Goal: Information Seeking & Learning: Learn about a topic

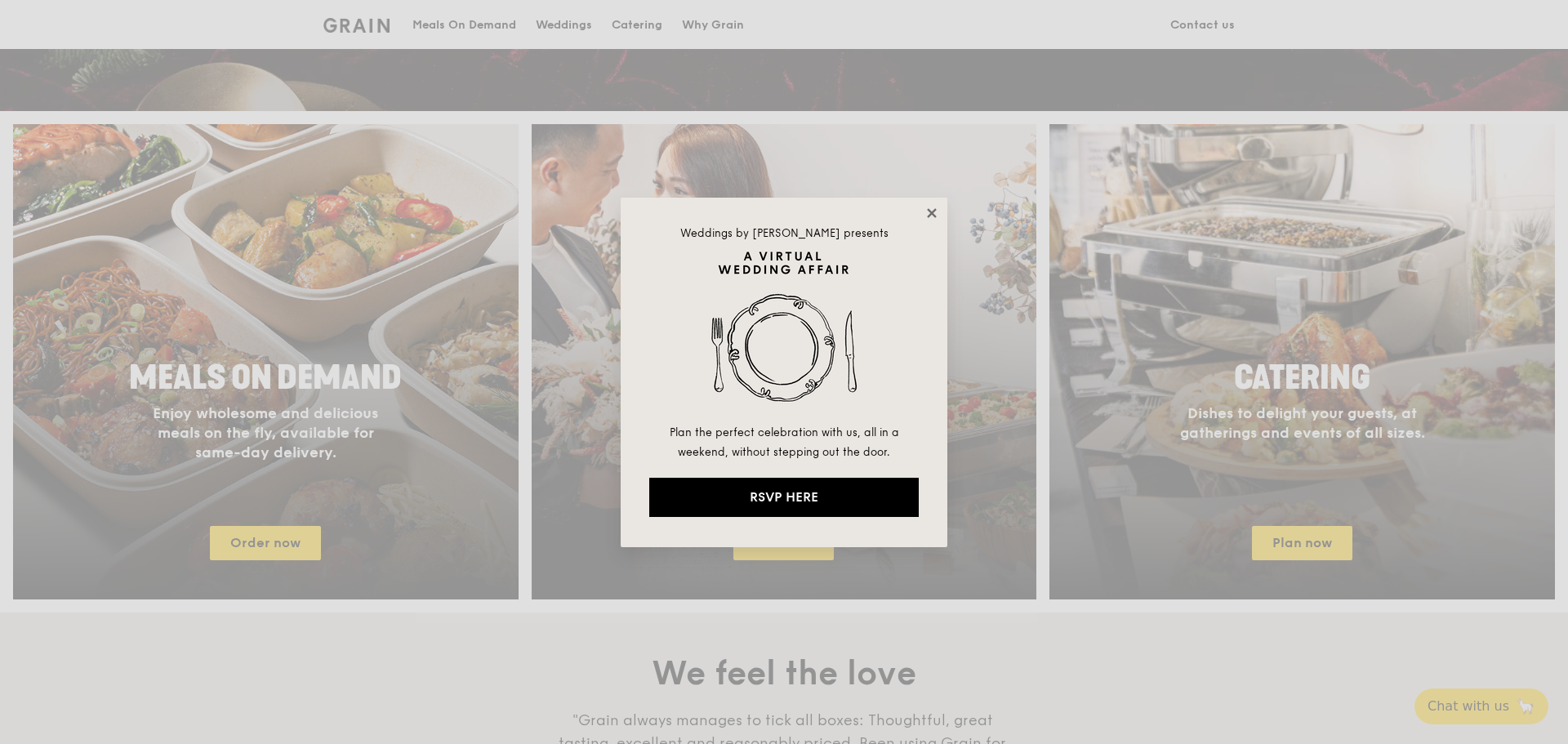
click at [932, 218] on icon at bounding box center [932, 213] width 15 height 15
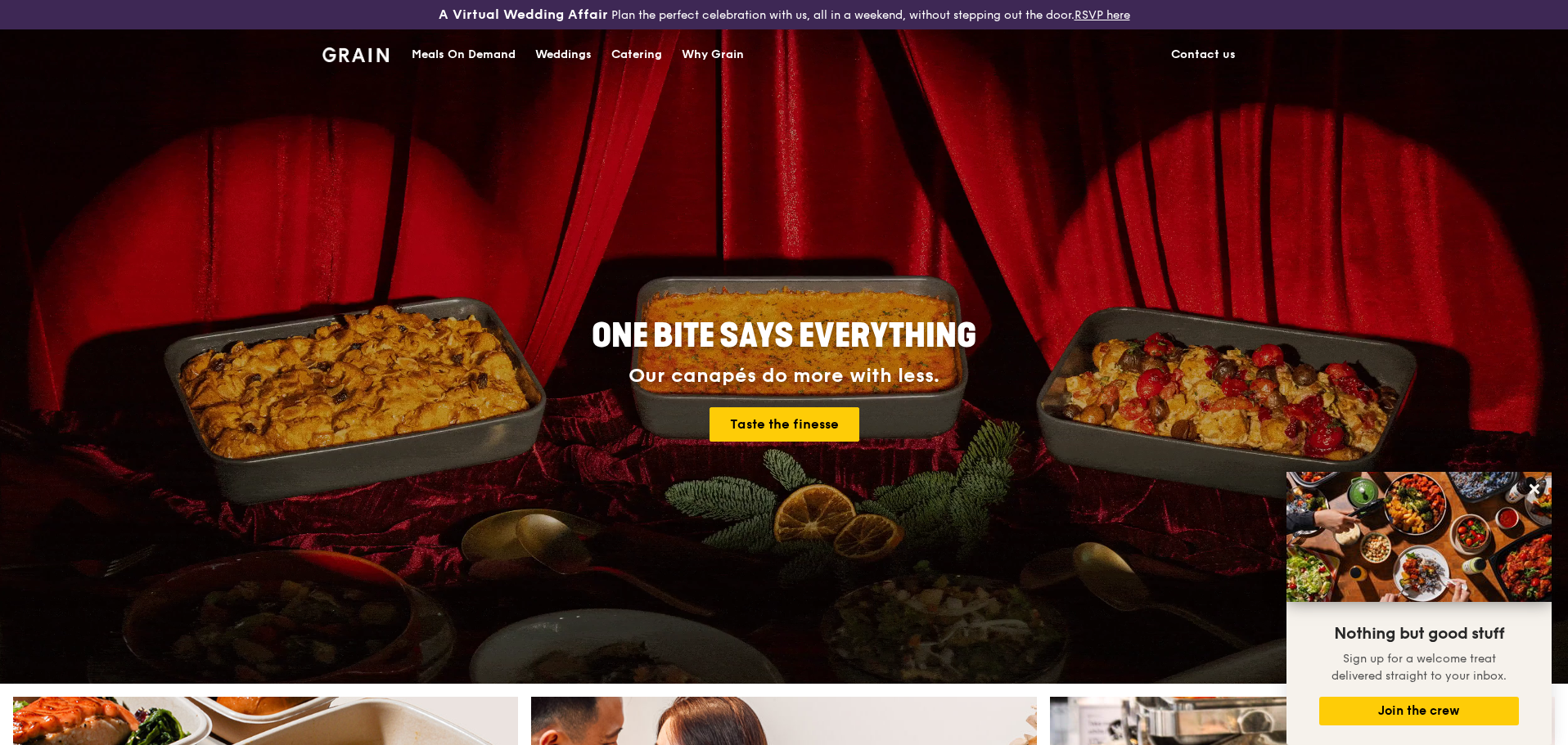
click at [702, 54] on div "Why Grain" at bounding box center [713, 55] width 62 height 50
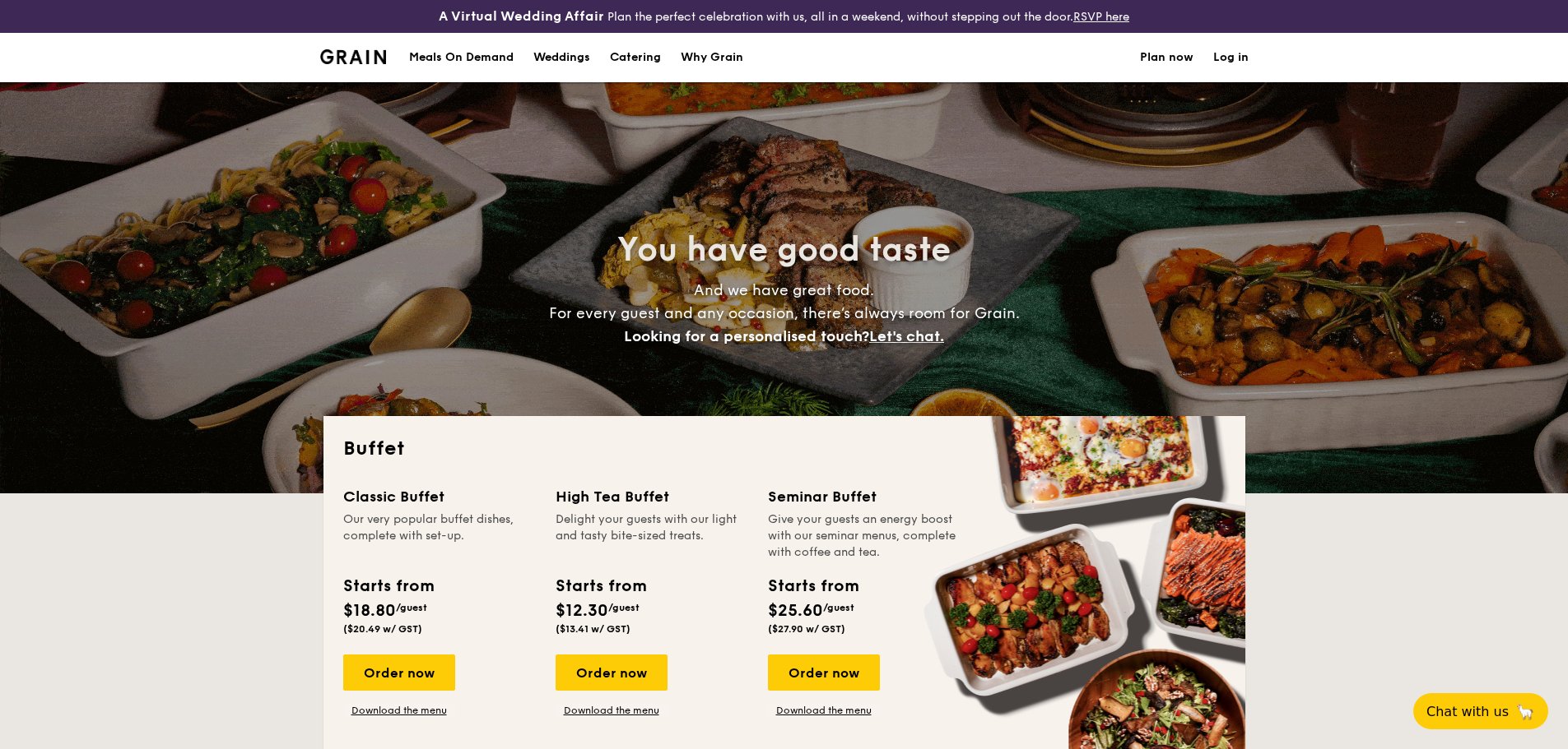
select select
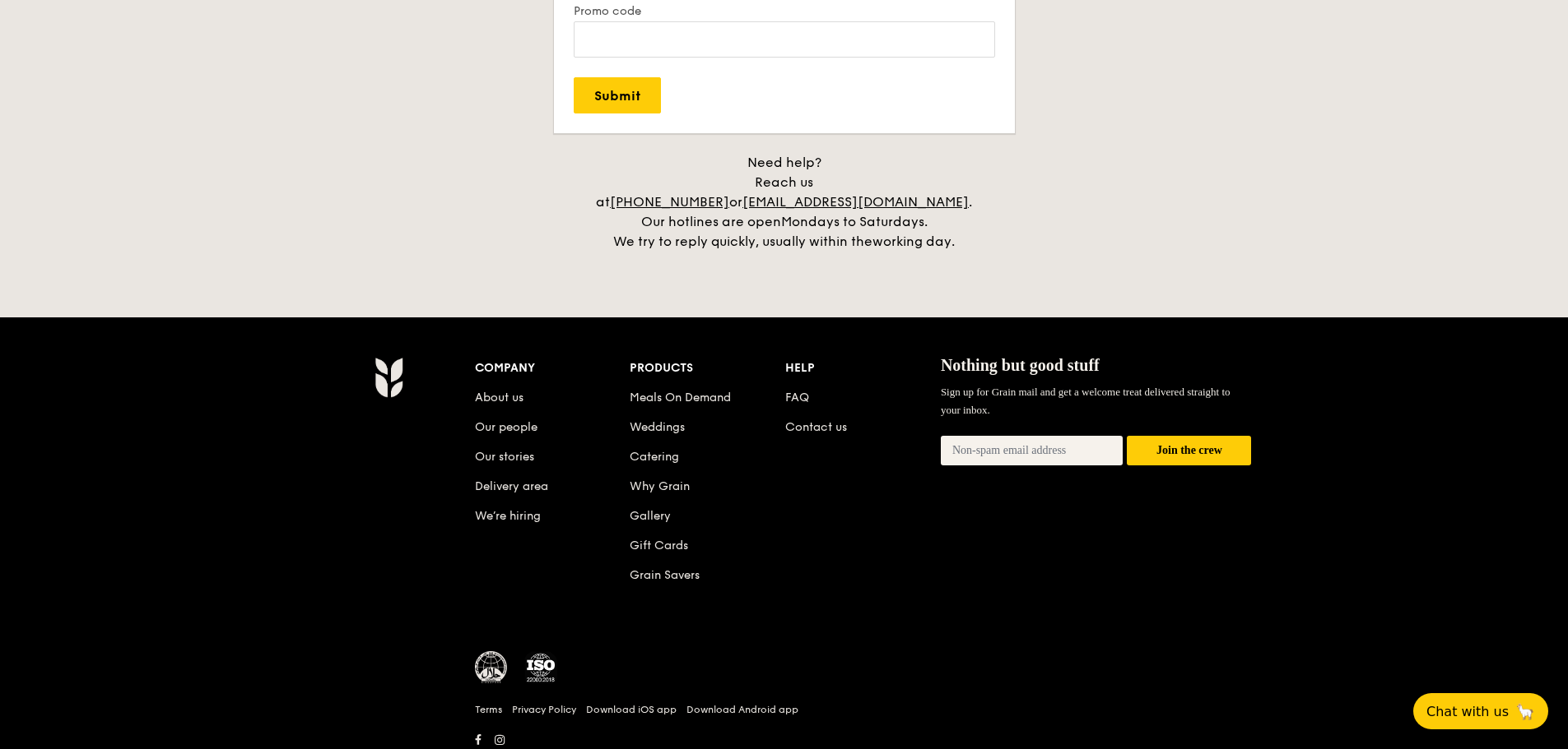
scroll to position [3411, 0]
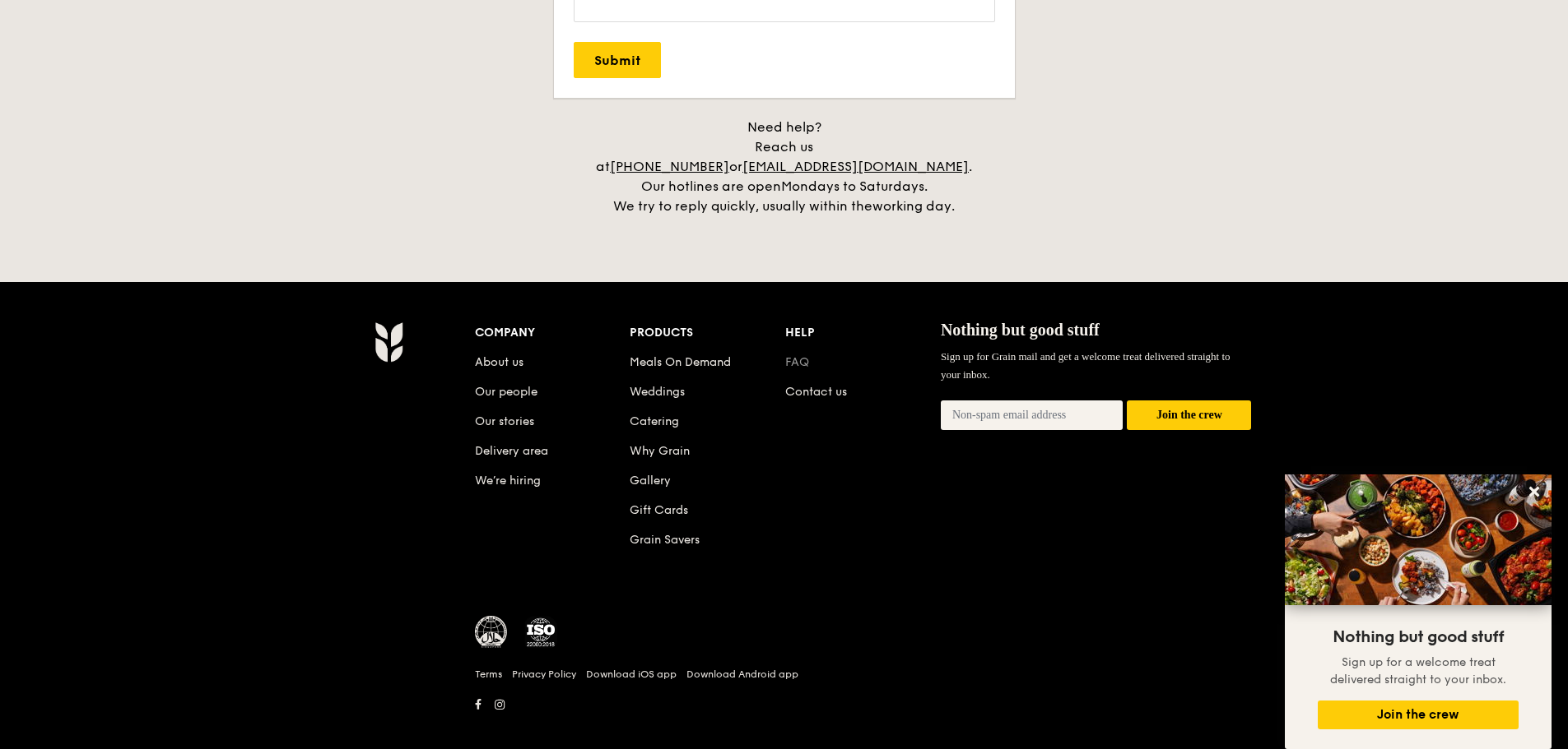
click at [788, 355] on link "FAQ" at bounding box center [797, 362] width 24 height 14
